Goal: Transaction & Acquisition: Purchase product/service

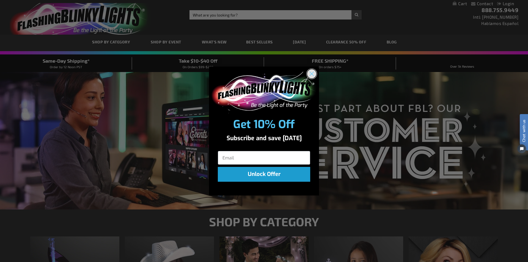
click at [308, 73] on circle "Close dialog" at bounding box center [311, 73] width 9 height 9
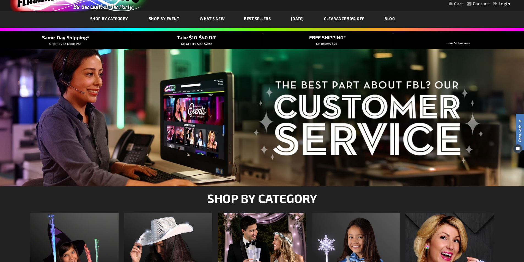
scroll to position [55, 0]
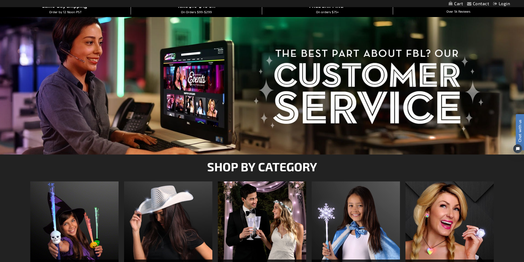
drag, startPoint x: 333, startPoint y: 84, endPoint x: 221, endPoint y: 84, distance: 112.3
click at [221, 84] on div at bounding box center [262, 86] width 508 height 14
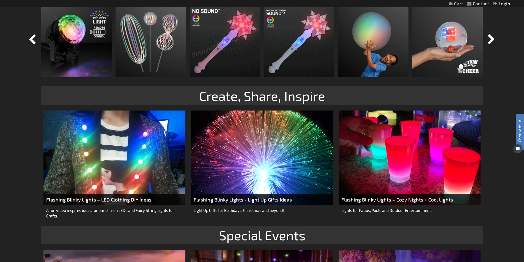
scroll to position [632, 0]
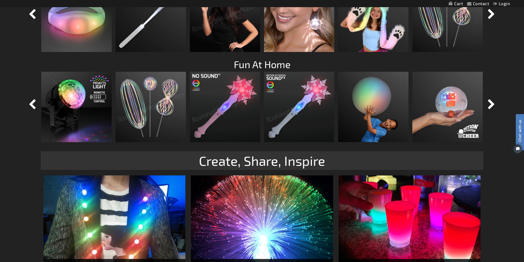
click at [158, 87] on img at bounding box center [151, 107] width 70 height 70
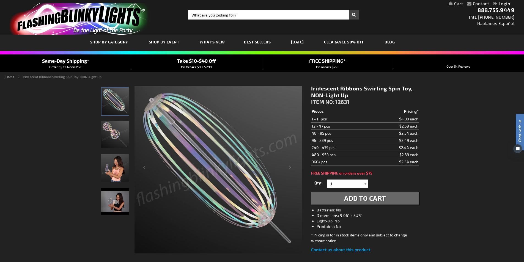
click at [114, 179] on img "Iridescent Ribbons Swirling Spin Toy, NON-Light Up" at bounding box center [115, 168] width 28 height 28
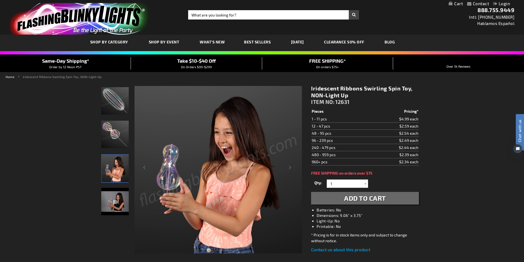
click at [115, 197] on img "Iridescent Ribbons Swirling Spin Toy, NON-Light Up" at bounding box center [115, 202] width 28 height 28
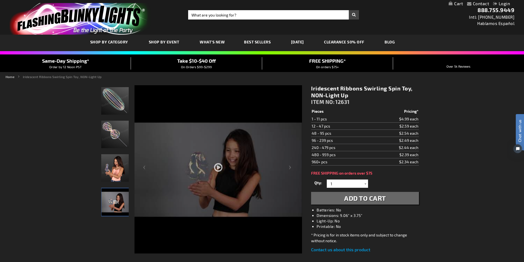
click at [229, 174] on div at bounding box center [219, 158] width 168 height 151
click at [215, 162] on div at bounding box center [219, 185] width 168 height 201
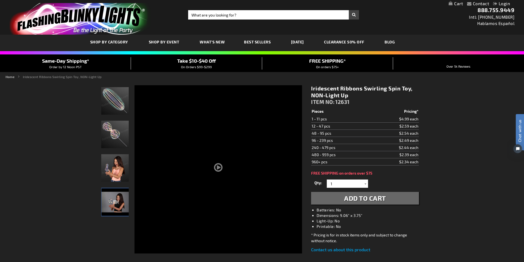
click at [211, 41] on span "What's New" at bounding box center [212, 42] width 25 height 5
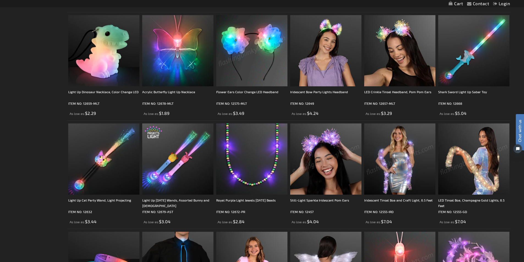
scroll to position [594, 0]
